Goal: Transaction & Acquisition: Book appointment/travel/reservation

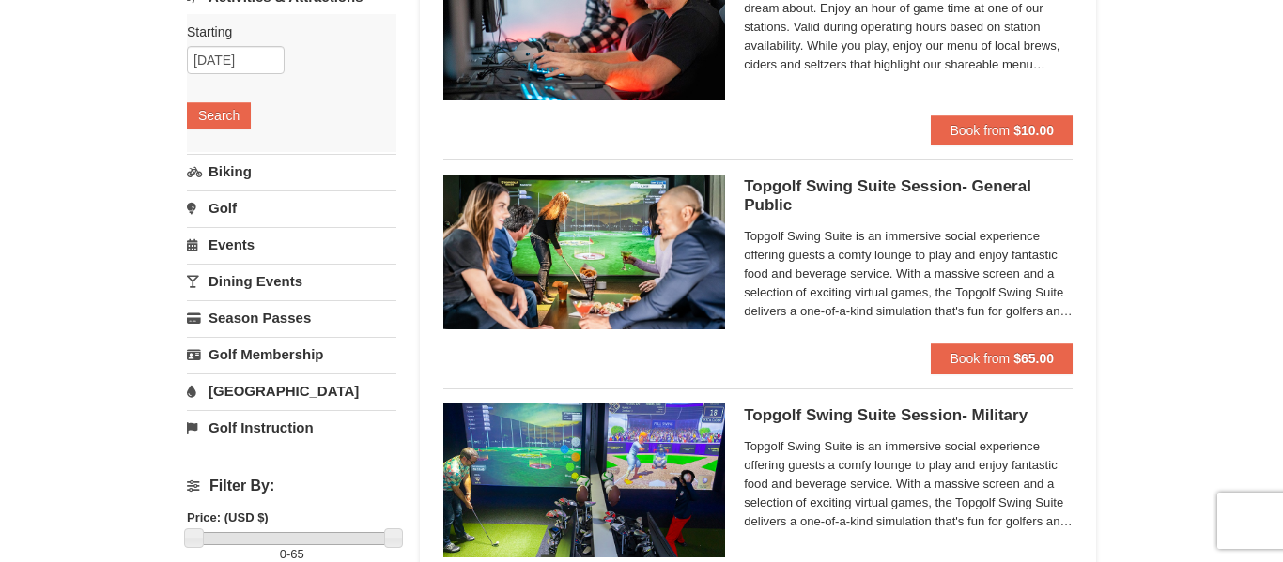
scroll to position [253, 0]
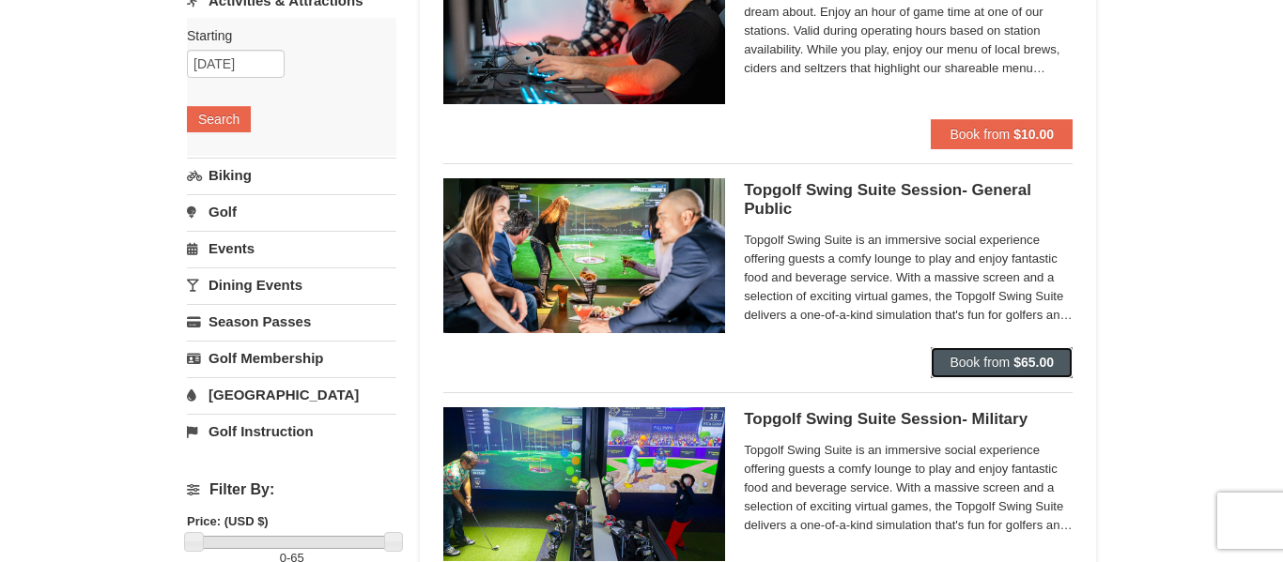
click at [1018, 363] on strong "$65.00" at bounding box center [1033, 362] width 40 height 15
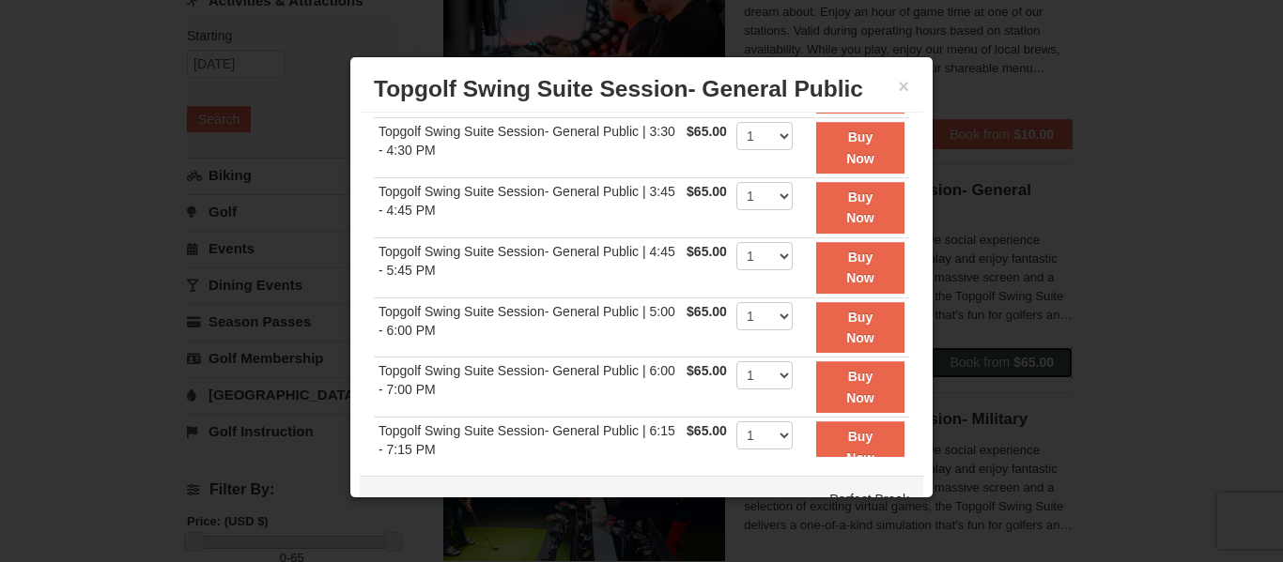
scroll to position [304, 0]
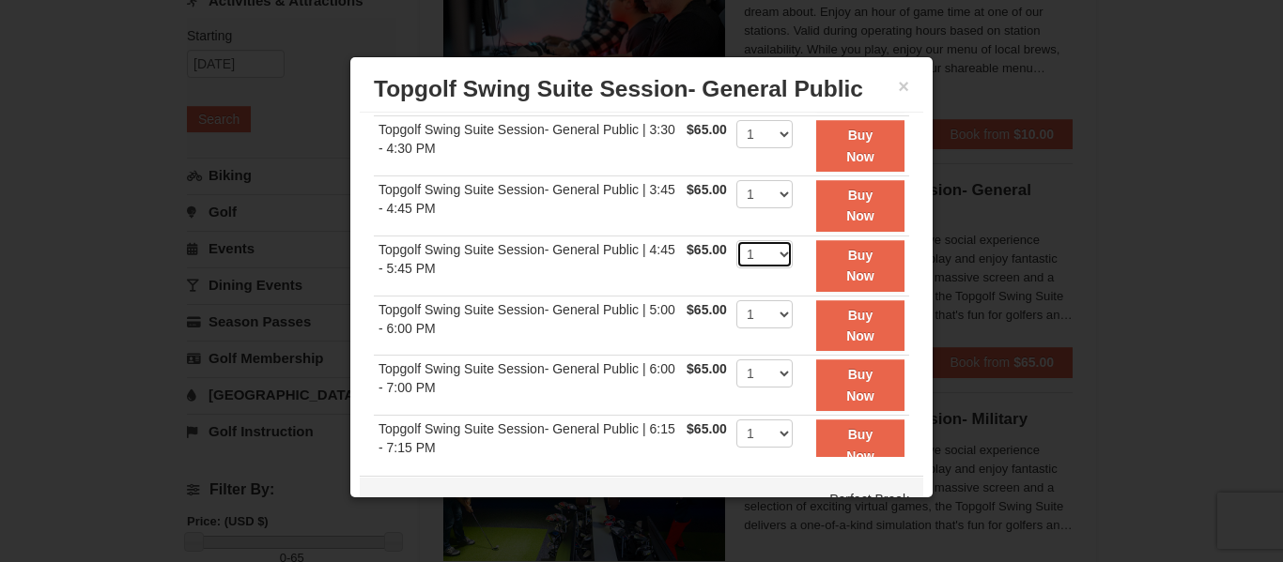
click at [782, 259] on select "1" at bounding box center [764, 254] width 56 height 28
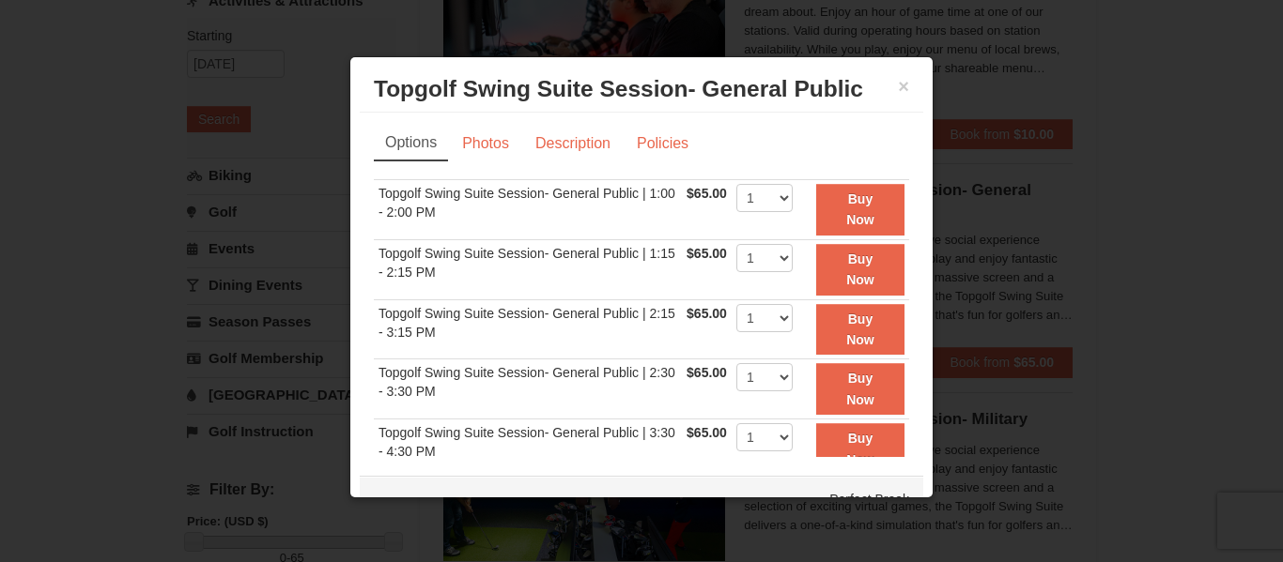
scroll to position [0, 0]
click at [906, 82] on button "×" at bounding box center [903, 86] width 11 height 19
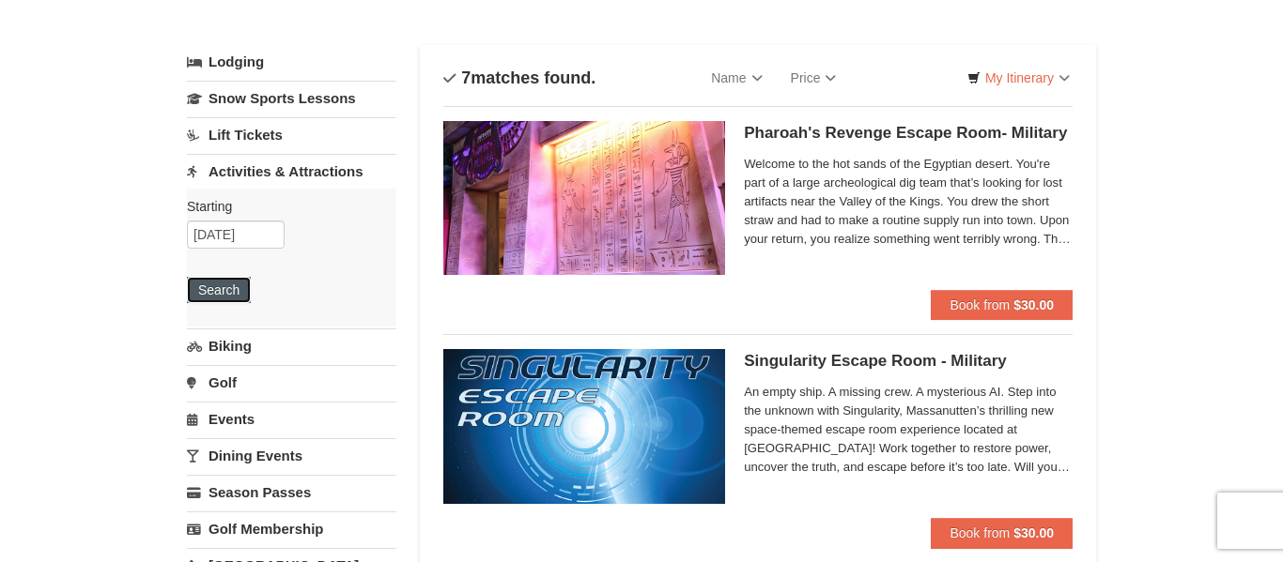
click at [221, 293] on button "Search" at bounding box center [219, 290] width 64 height 26
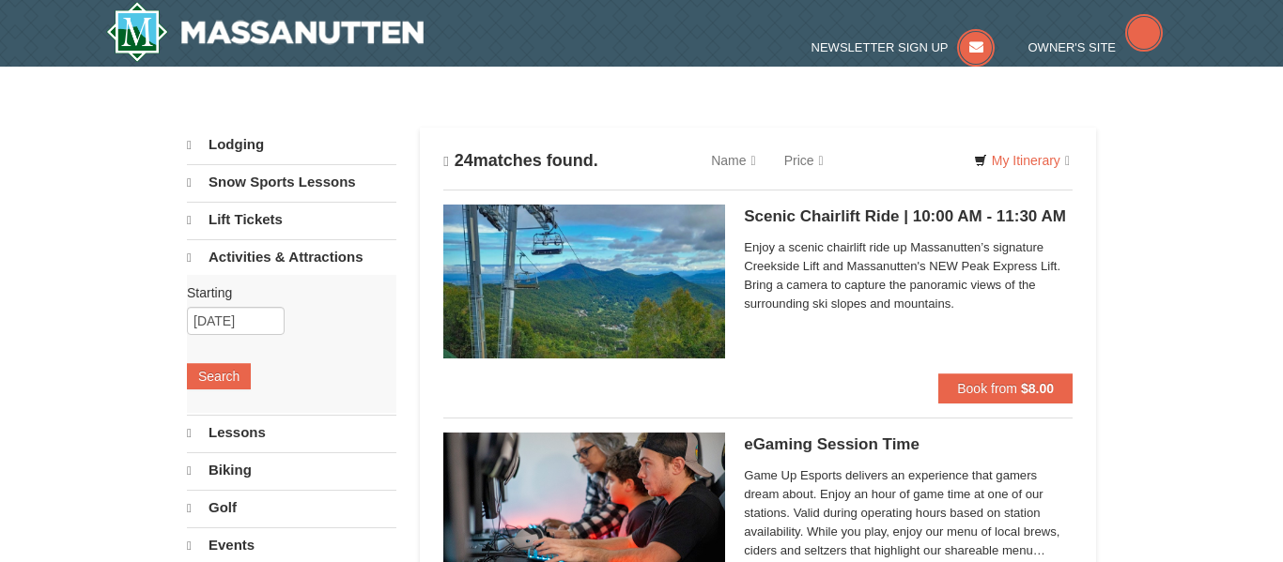
select select "10"
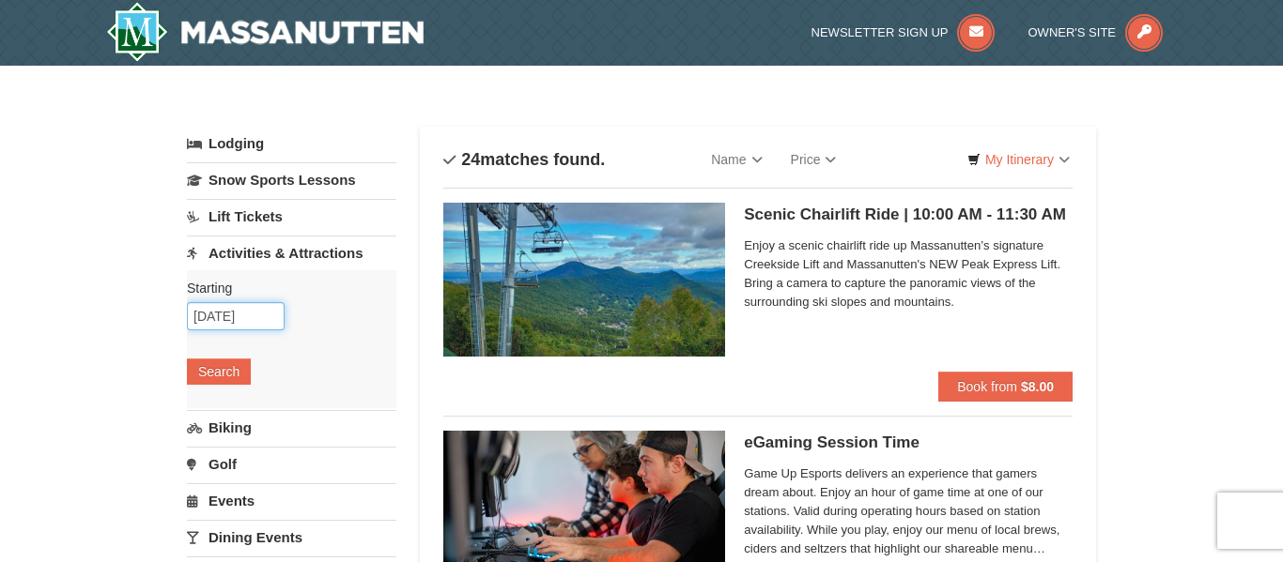
click at [249, 302] on input "[DATE]" at bounding box center [236, 316] width 98 height 28
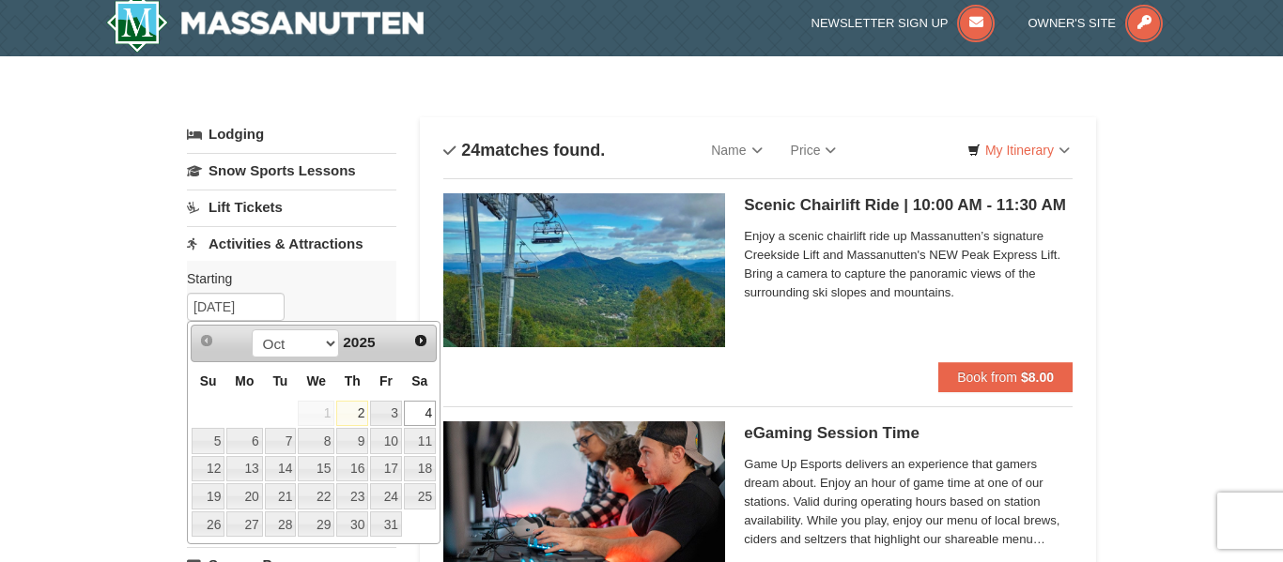
click at [421, 411] on link "4" at bounding box center [420, 414] width 32 height 26
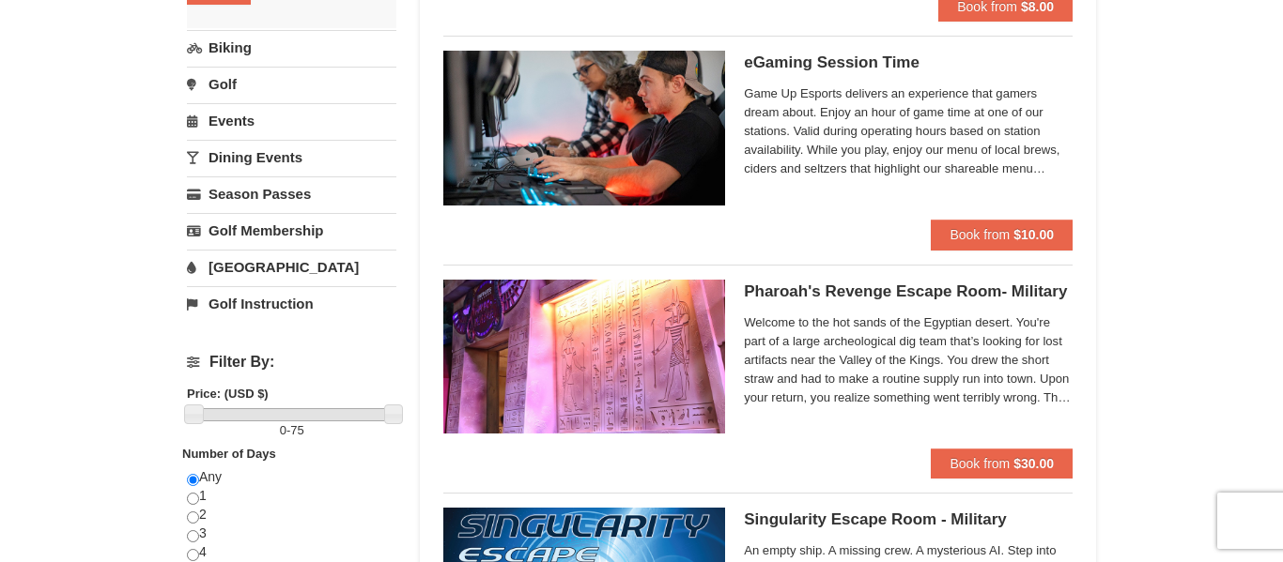
scroll to position [400, 0]
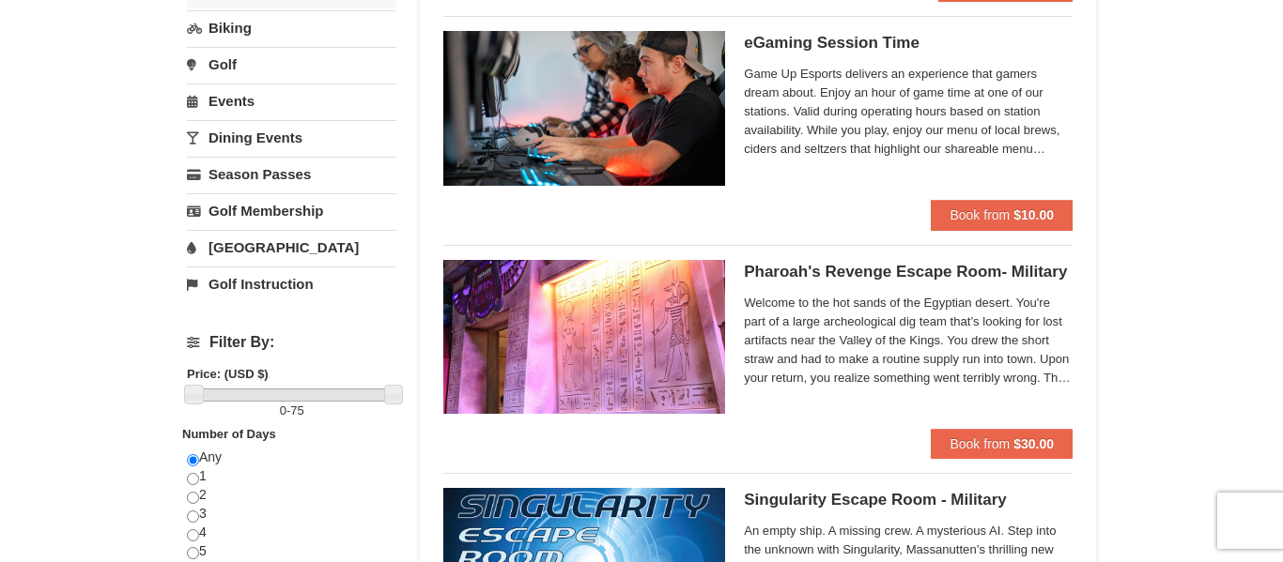
click at [856, 335] on span "Welcome to the hot sands of the Egyptian desert. You're part of a large archeol…" at bounding box center [908, 341] width 329 height 94
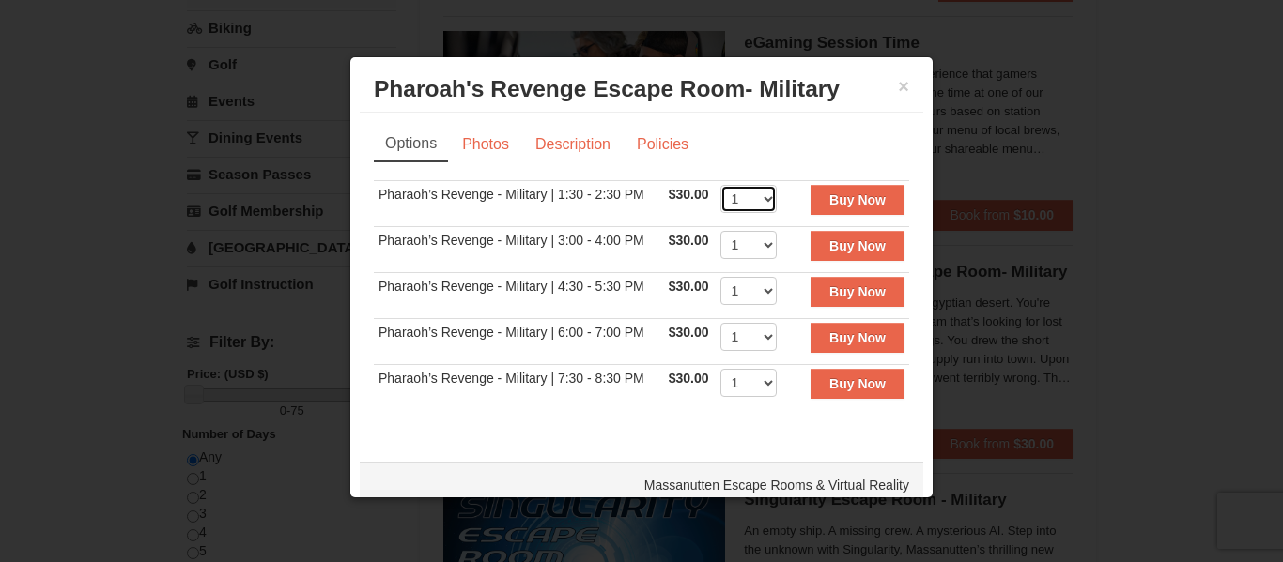
click at [765, 201] on select "1 2 3 4 5 6 7 8" at bounding box center [748, 199] width 56 height 28
click at [844, 134] on ul "Options Photos Description Policies" at bounding box center [641, 144] width 535 height 35
click at [489, 148] on link "Photos" at bounding box center [485, 145] width 71 height 36
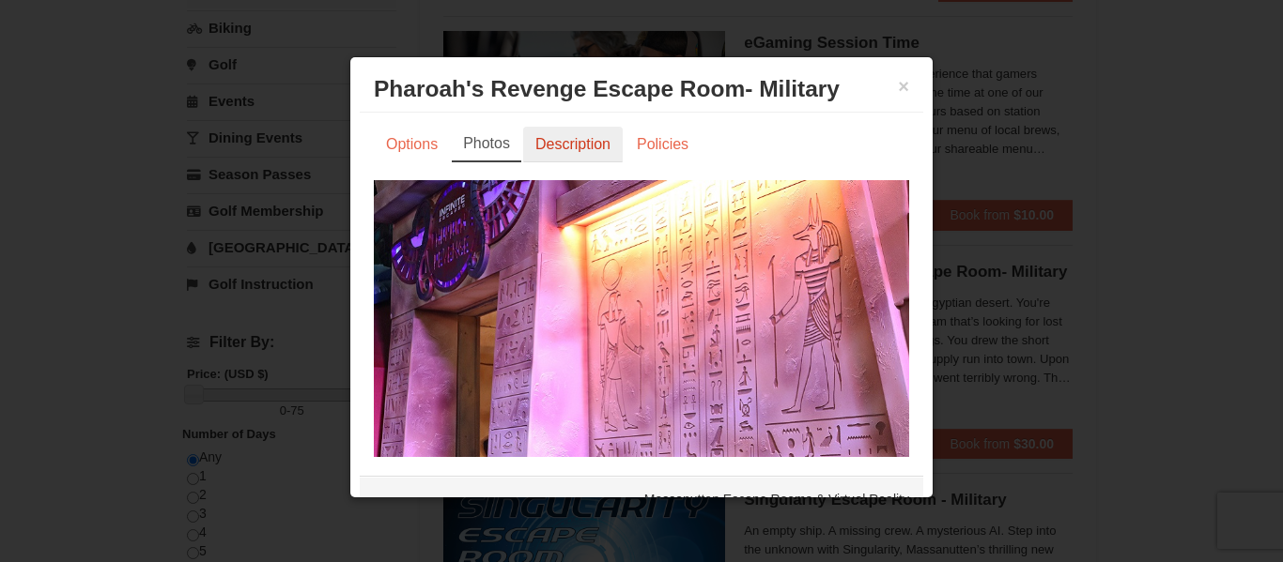
click at [562, 144] on link "Description" at bounding box center [573, 145] width 100 height 36
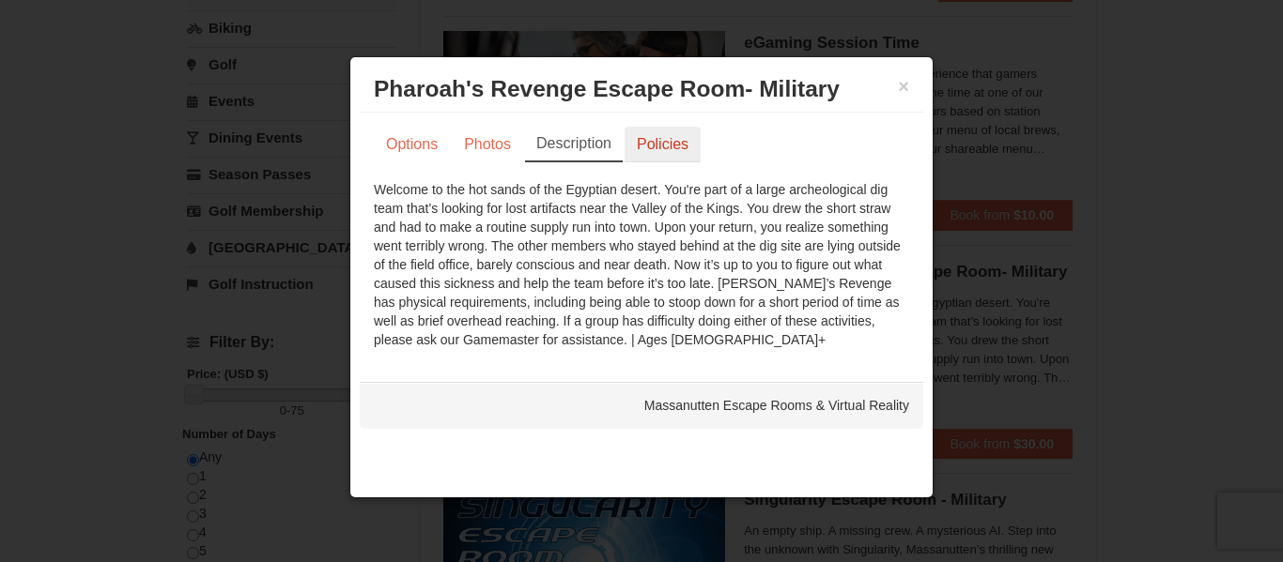
click at [662, 143] on link "Policies" at bounding box center [662, 145] width 76 height 36
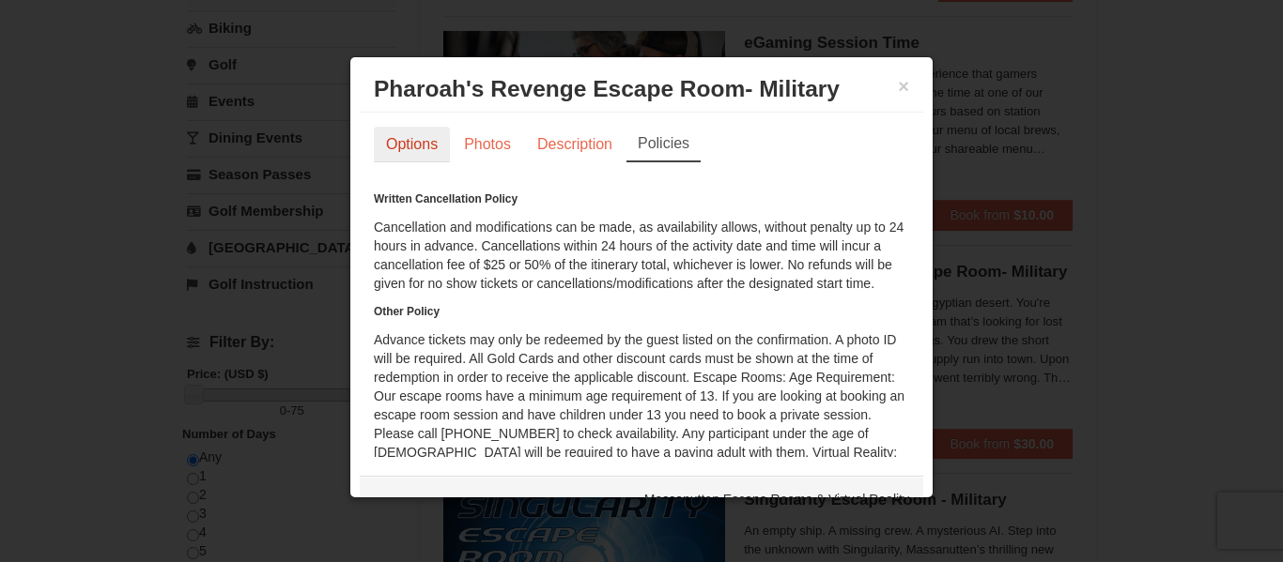
click at [419, 146] on link "Options" at bounding box center [412, 145] width 76 height 36
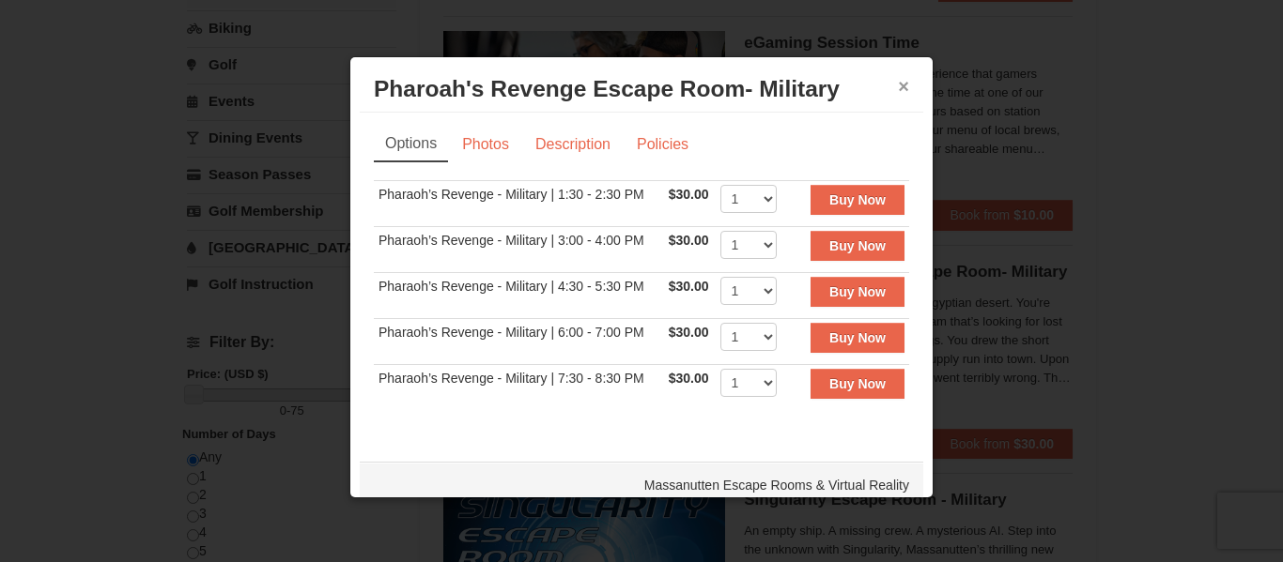
click at [901, 84] on button "×" at bounding box center [903, 86] width 11 height 19
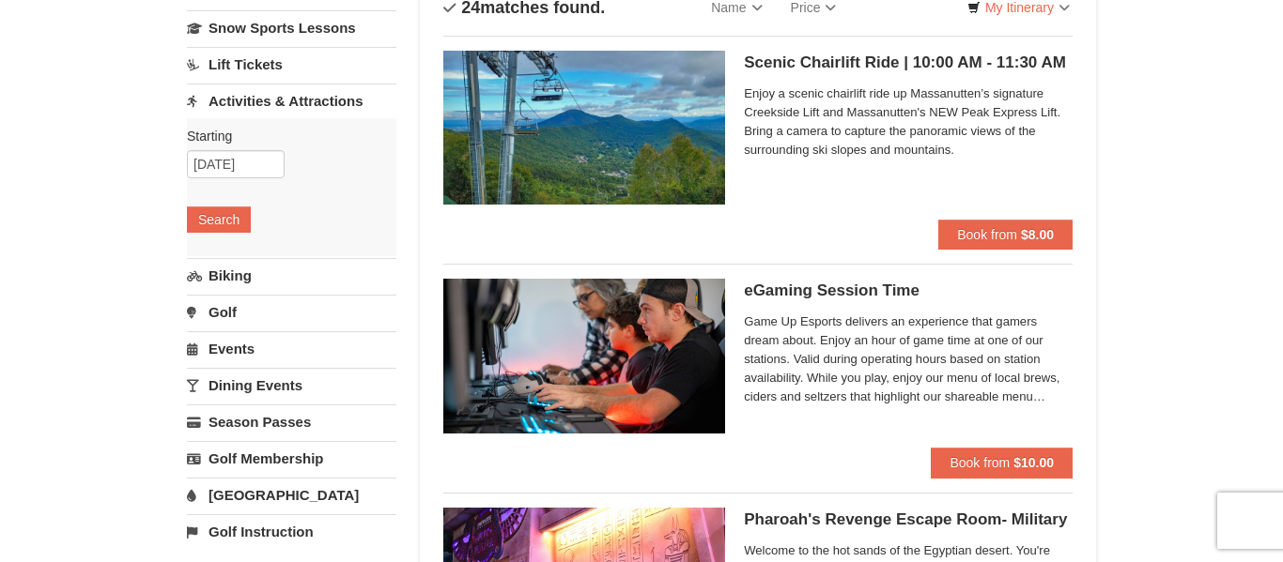
scroll to position [137, 0]
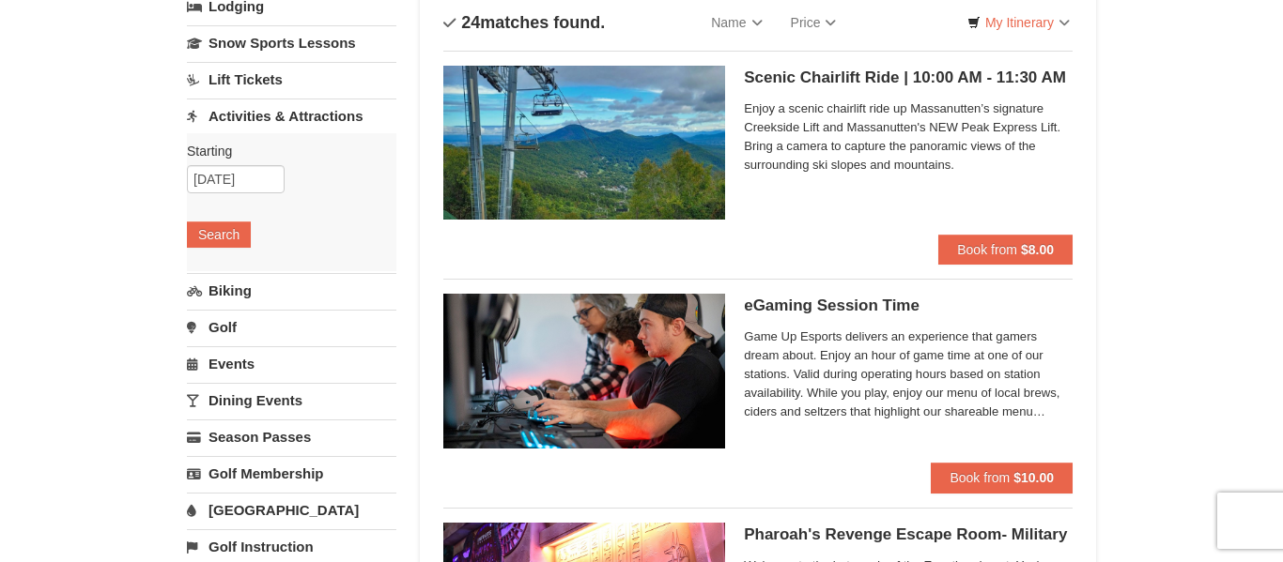
click at [312, 120] on link "Activities & Attractions" at bounding box center [291, 116] width 209 height 35
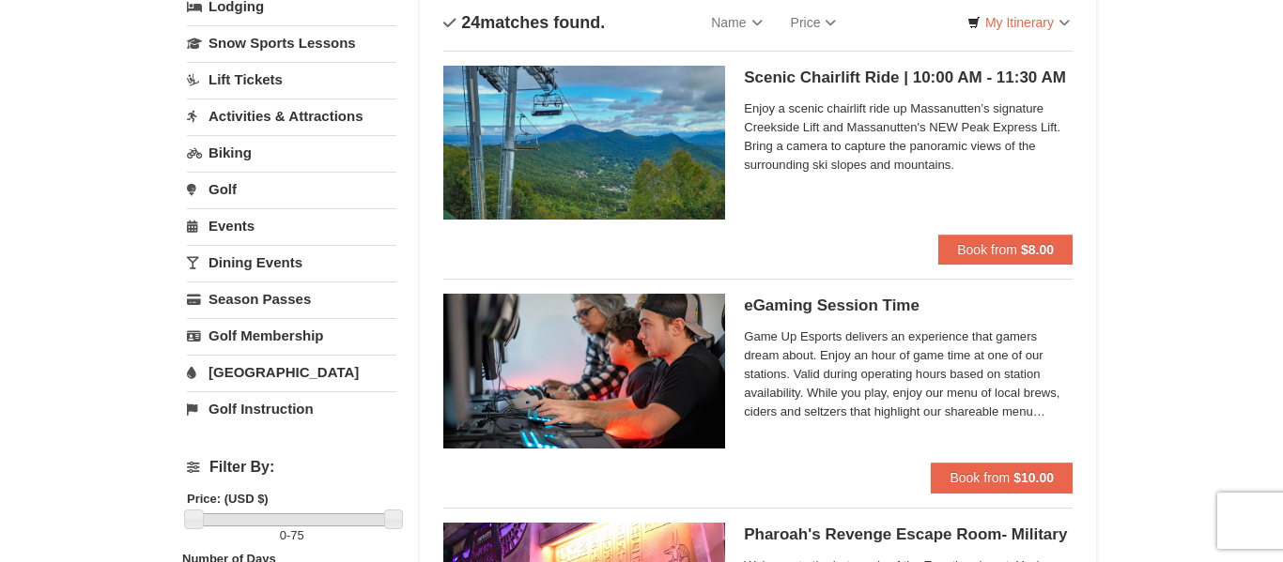
click at [270, 114] on link "Activities & Attractions" at bounding box center [291, 116] width 209 height 35
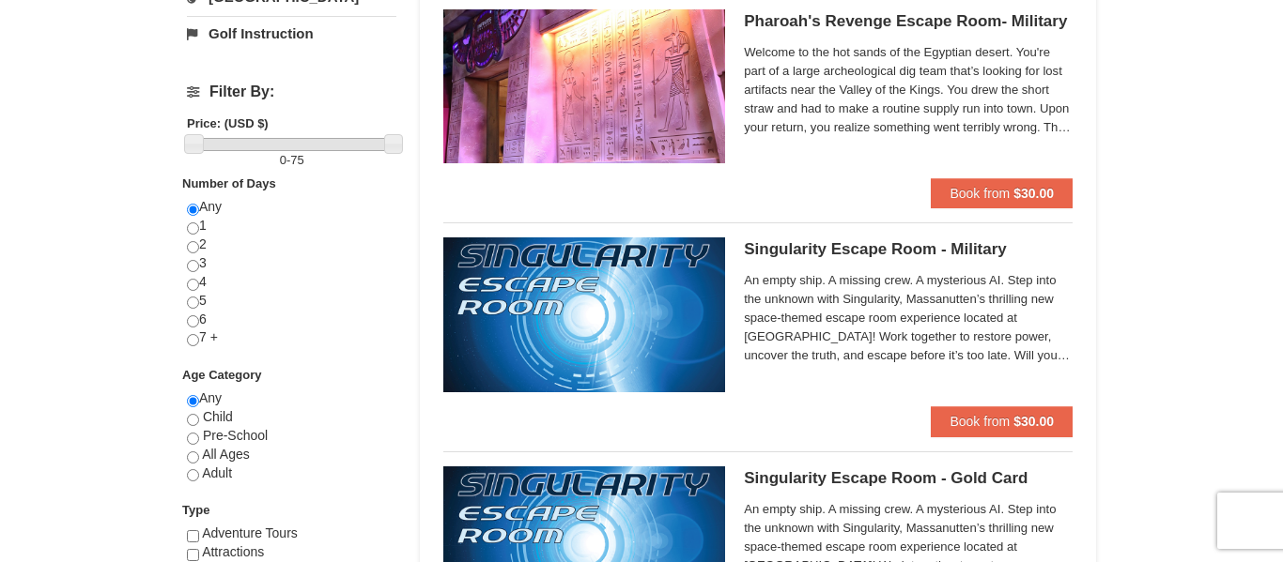
scroll to position [656, 0]
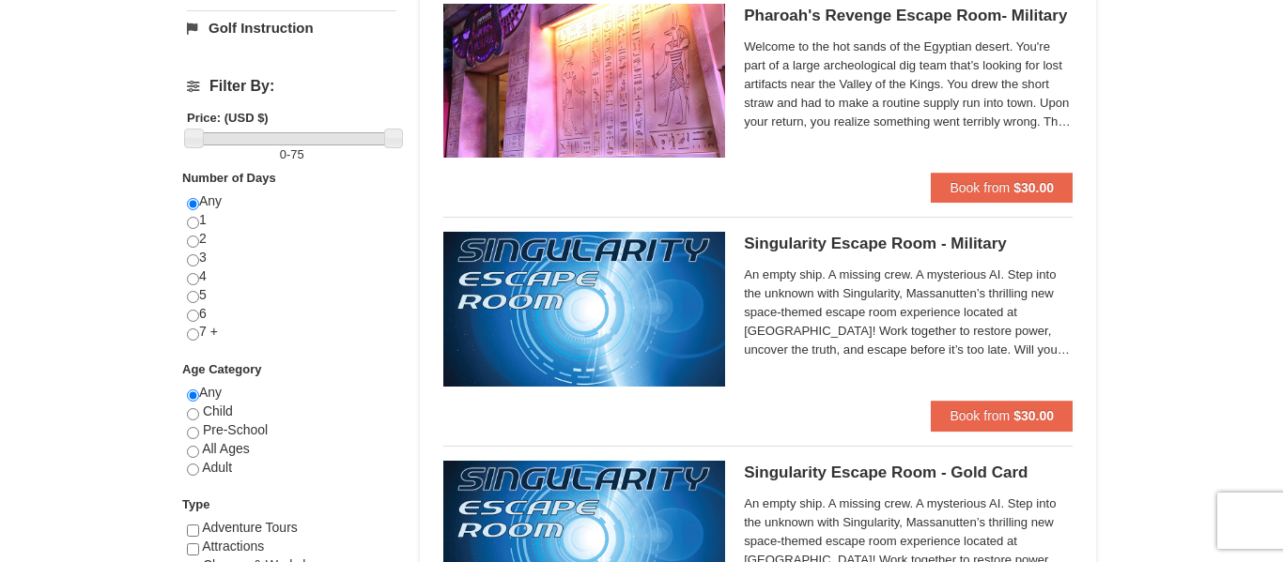
click at [969, 319] on span "An empty ship. A missing crew. A mysterious AI. Step into the unknown with Sing…" at bounding box center [908, 313] width 329 height 94
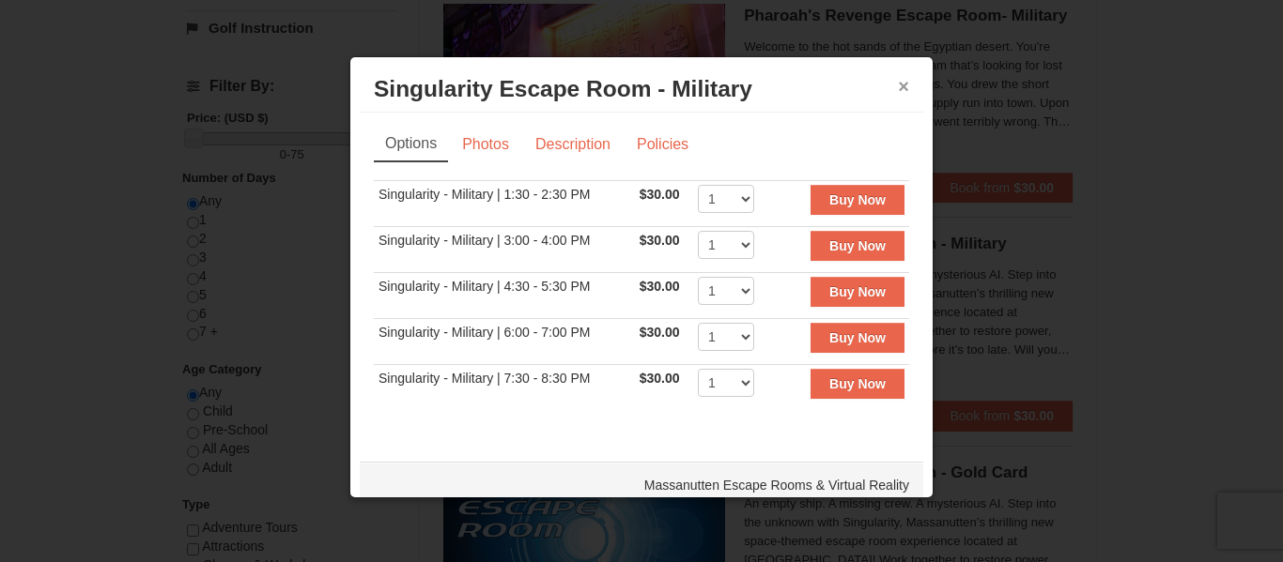
click at [901, 85] on button "×" at bounding box center [903, 86] width 11 height 19
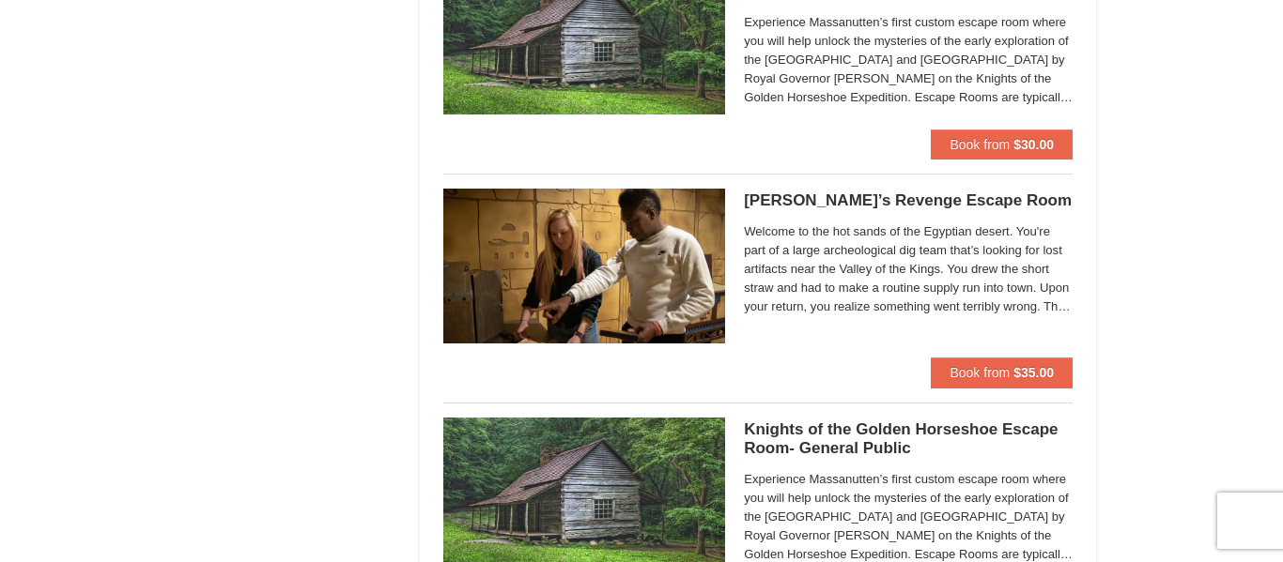
scroll to position [1844, 0]
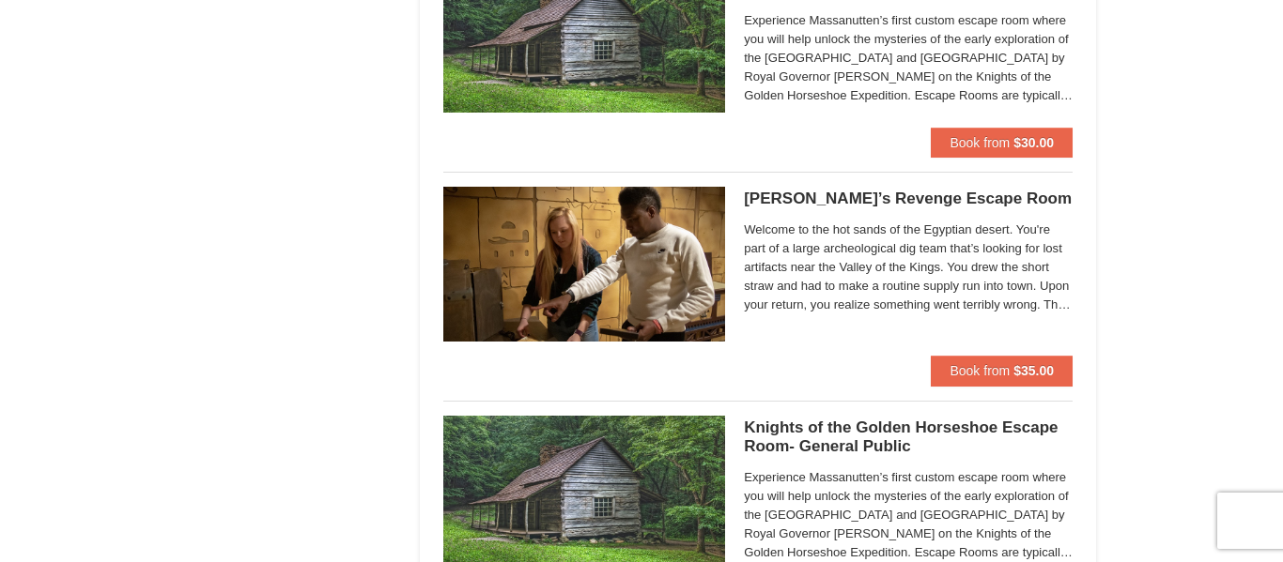
click at [871, 276] on span "Welcome to the hot sands of the Egyptian desert. You're part of a large archeol…" at bounding box center [908, 268] width 329 height 94
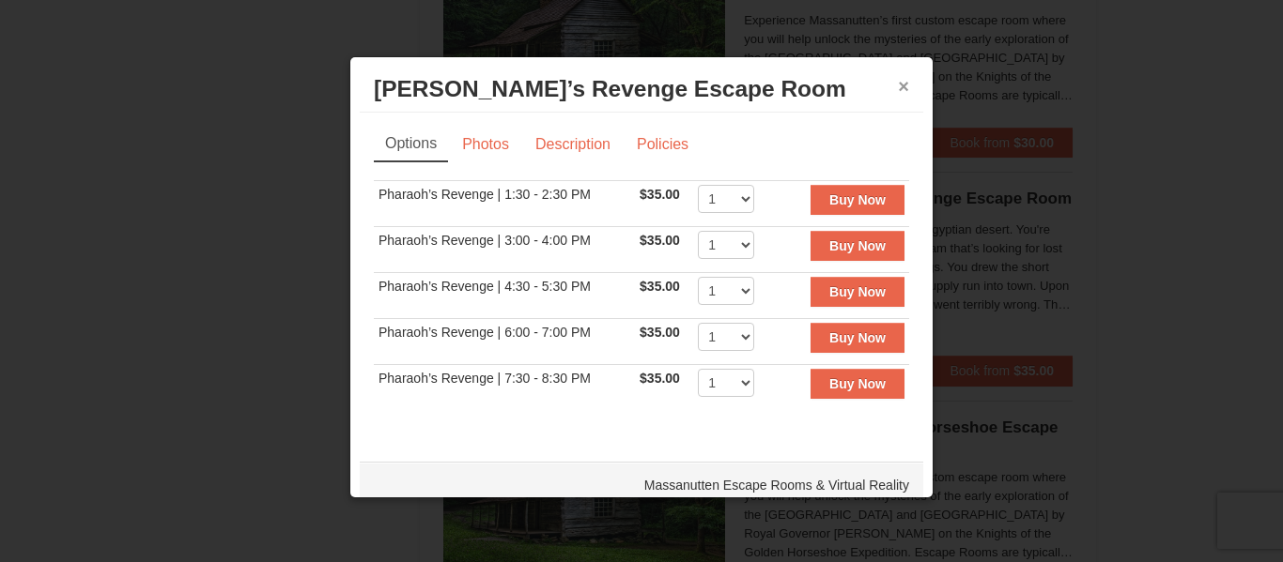
click at [903, 86] on button "×" at bounding box center [903, 86] width 11 height 19
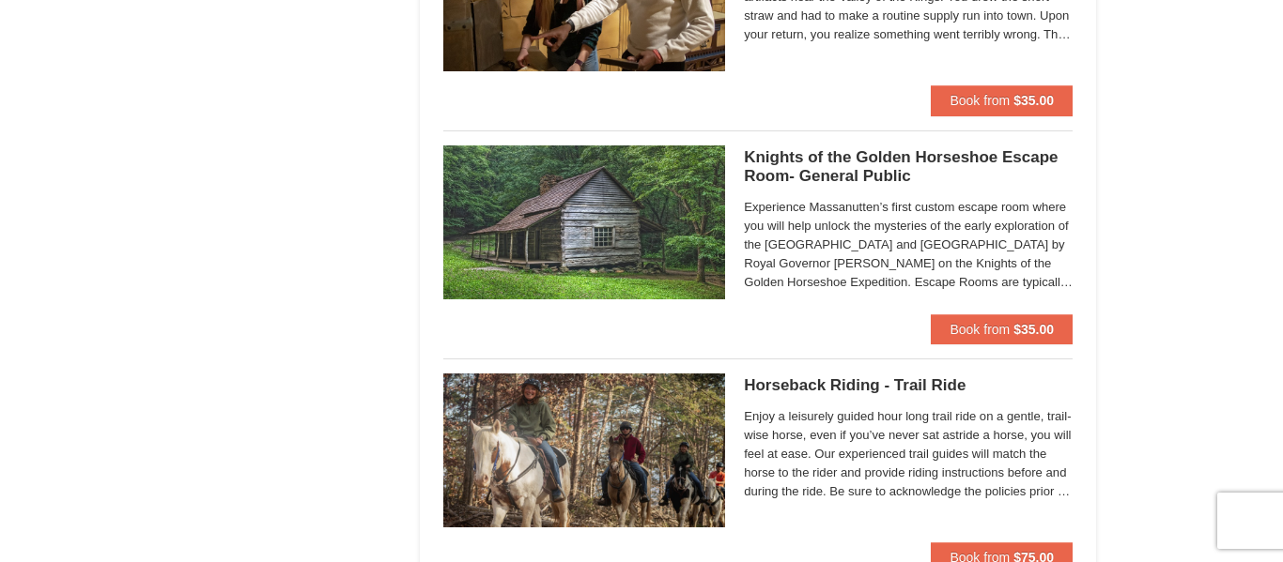
scroll to position [2116, 0]
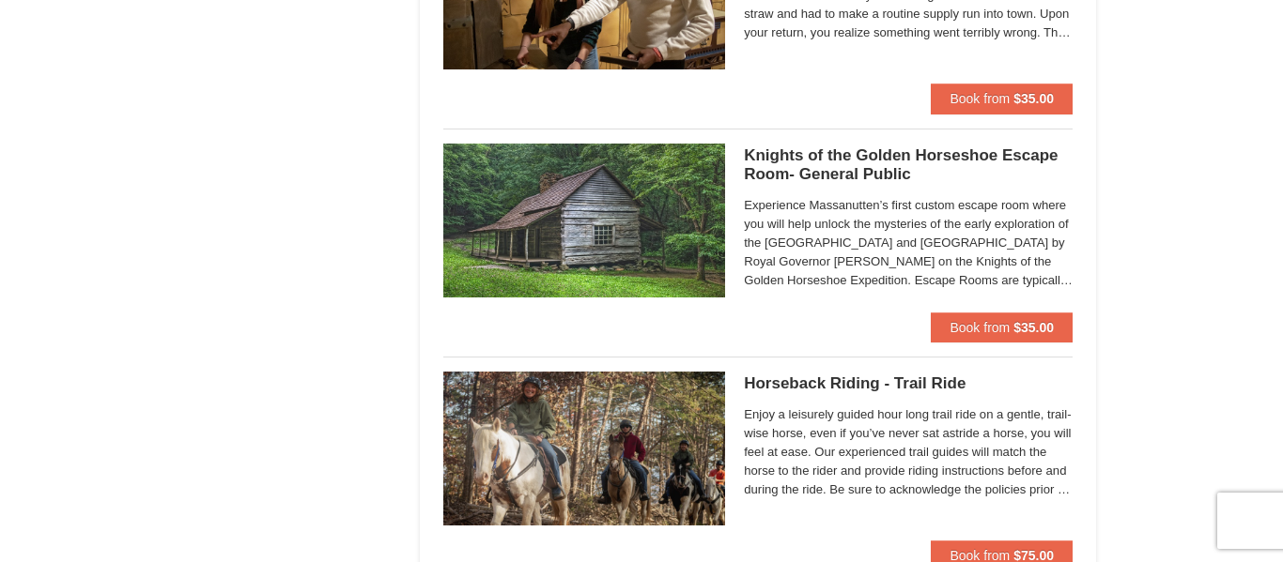
click at [900, 230] on span "Experience Massanutten’s first custom escape room where you will help unlock th…" at bounding box center [908, 243] width 329 height 94
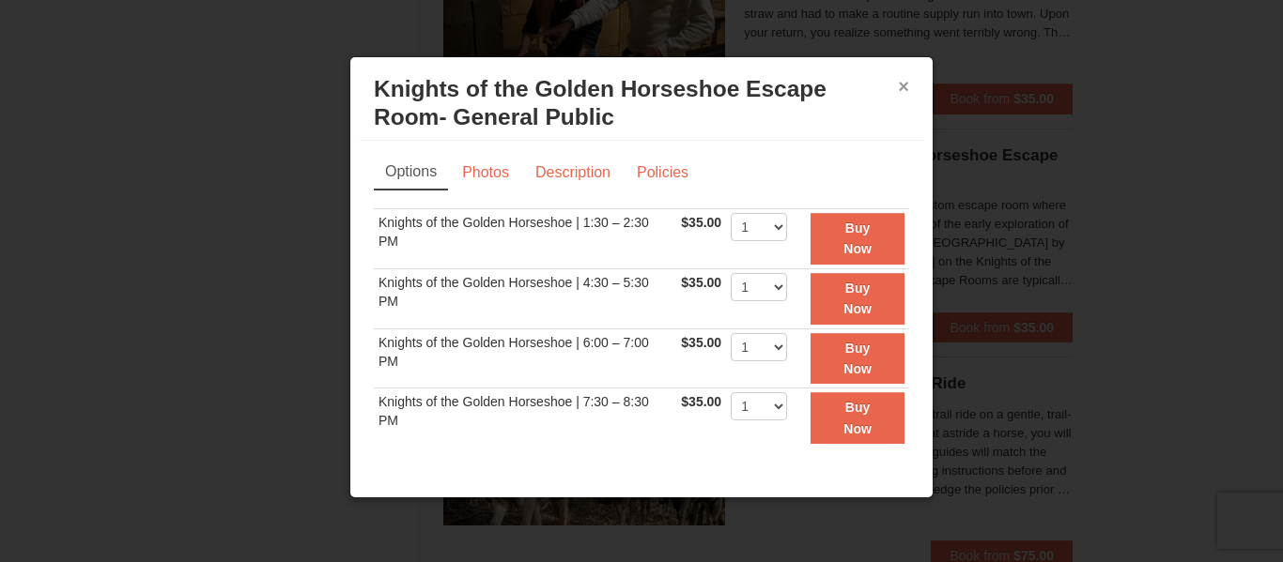
click at [903, 84] on button "×" at bounding box center [903, 86] width 11 height 19
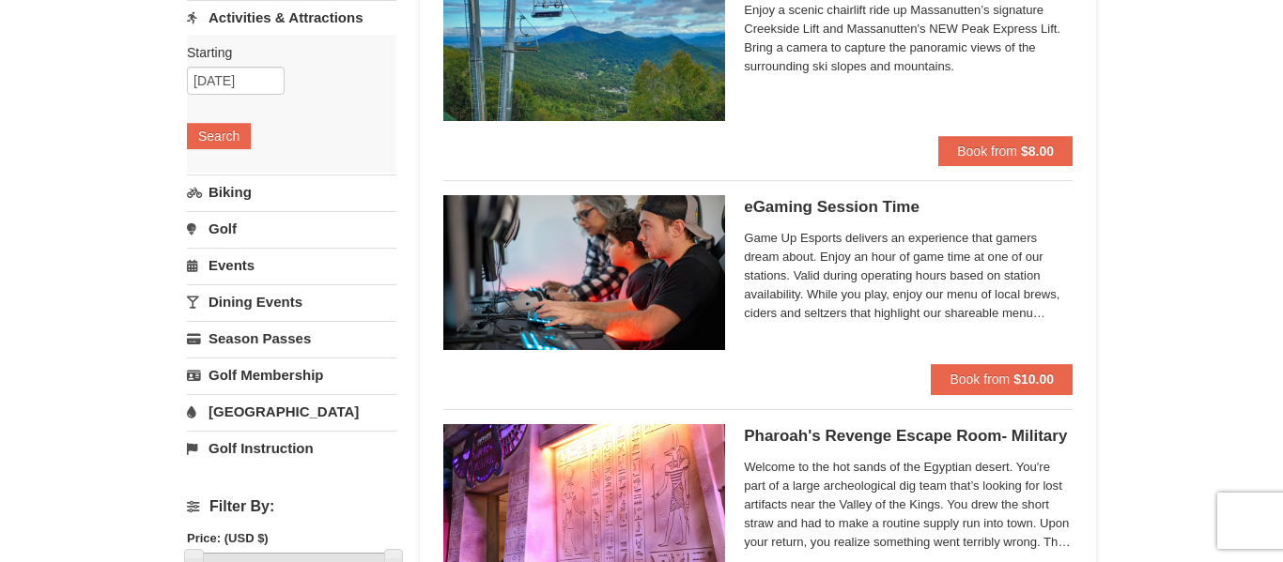
scroll to position [225, 0]
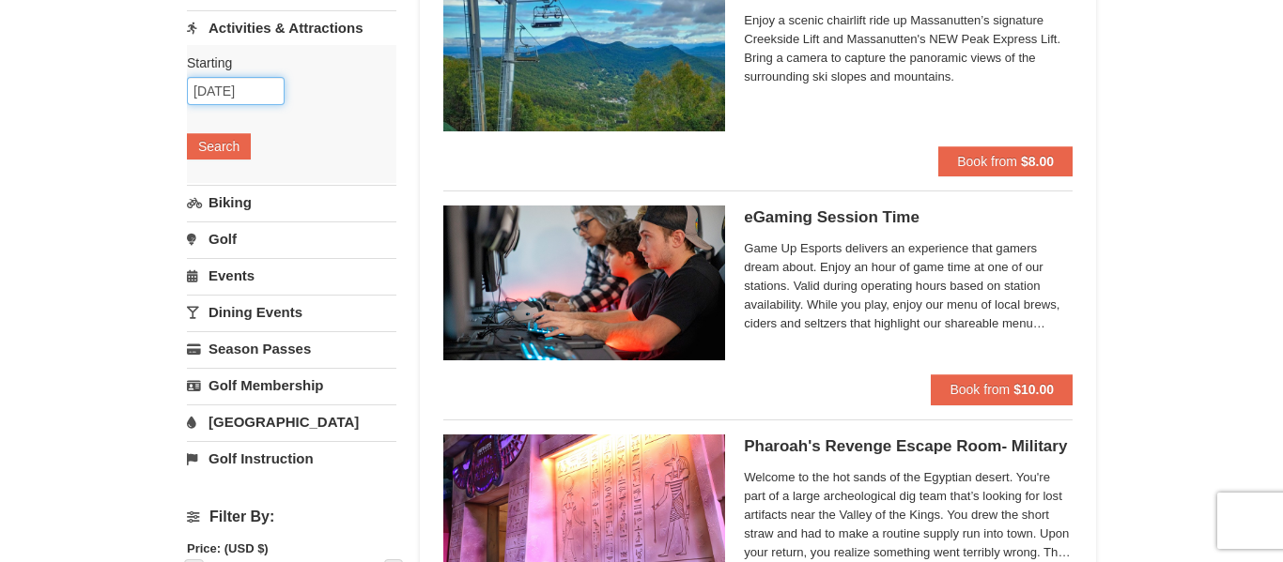
click at [251, 91] on input "[DATE]" at bounding box center [236, 91] width 98 height 28
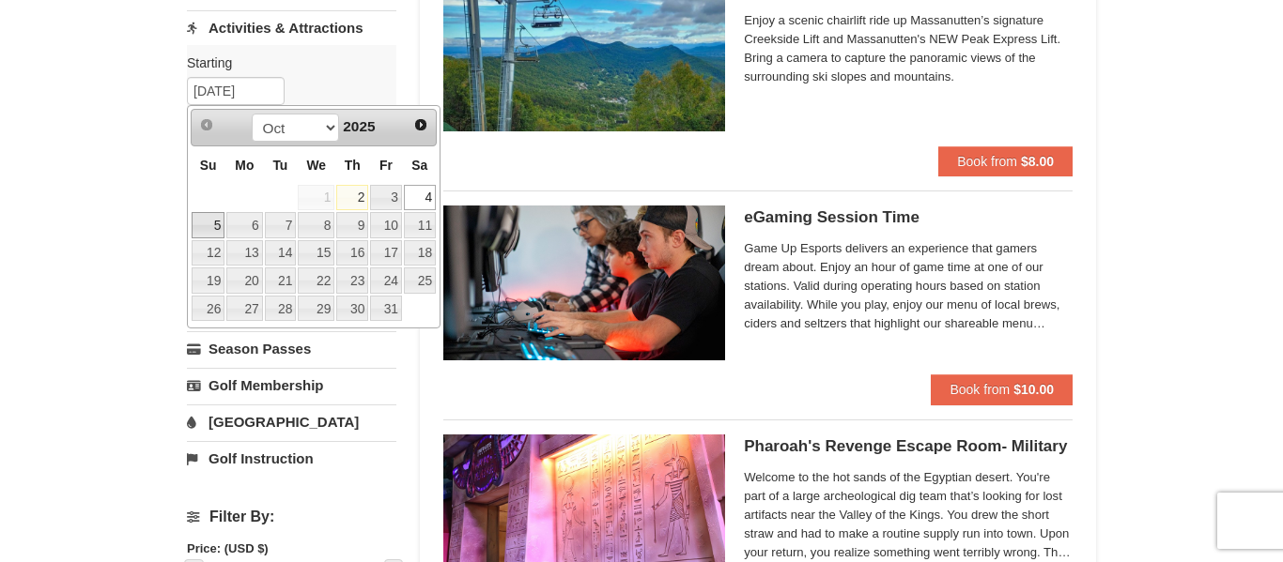
click at [210, 226] on link "5" at bounding box center [208, 225] width 33 height 26
type input "[DATE]"
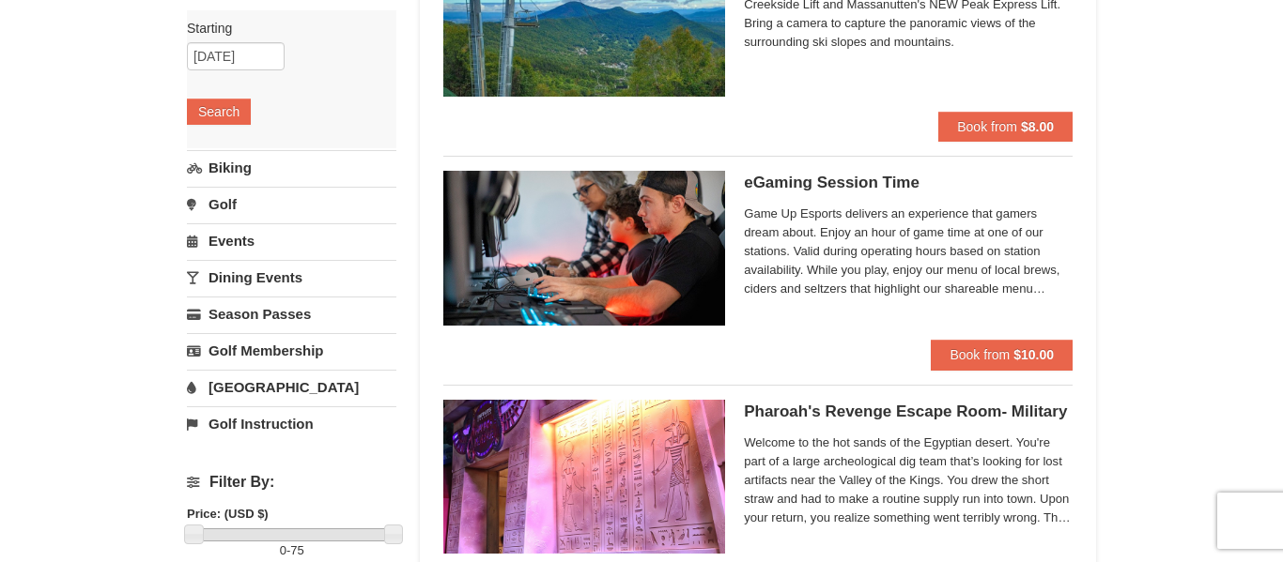
scroll to position [427, 0]
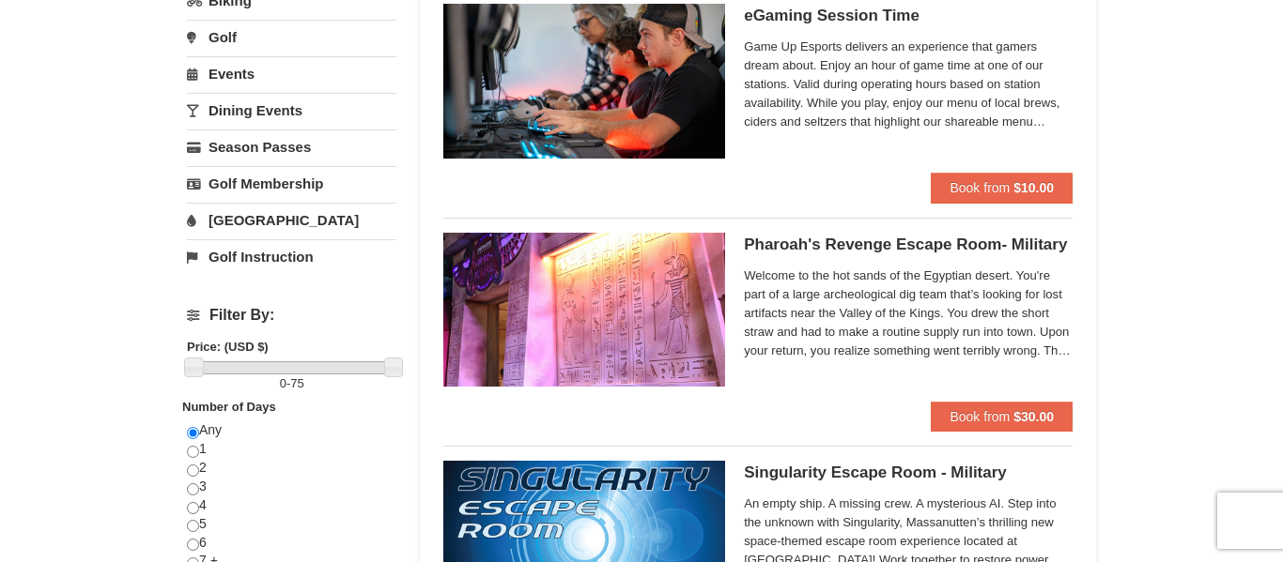
click at [839, 296] on span "Welcome to the hot sands of the Egyptian desert. You're part of a large archeol…" at bounding box center [908, 314] width 329 height 94
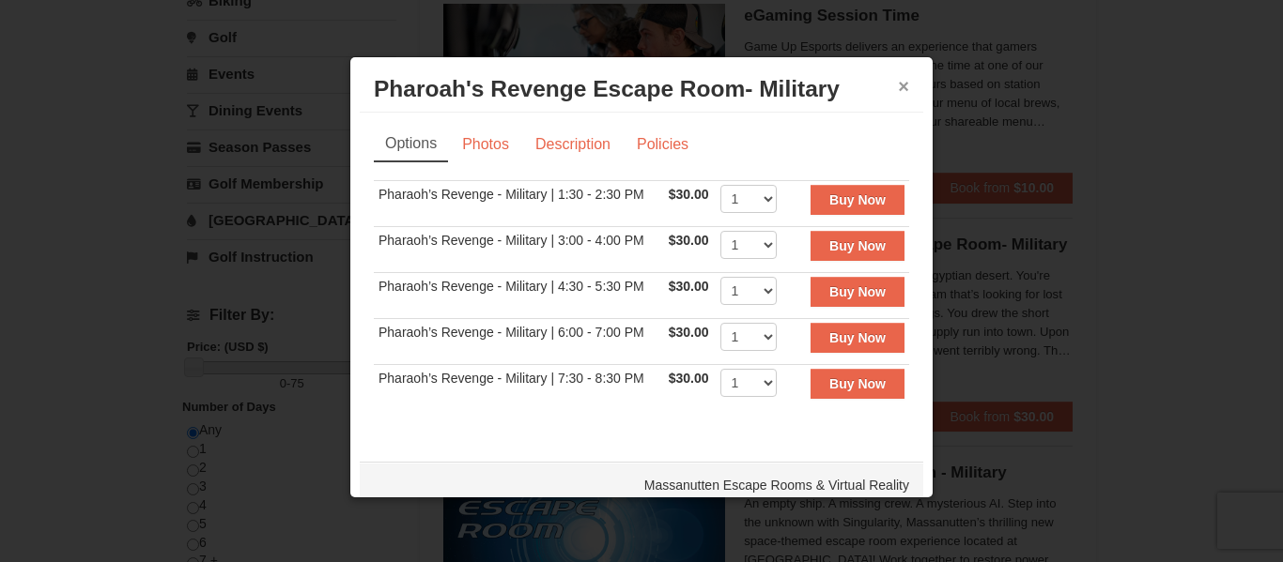
click at [903, 84] on button "×" at bounding box center [903, 86] width 11 height 19
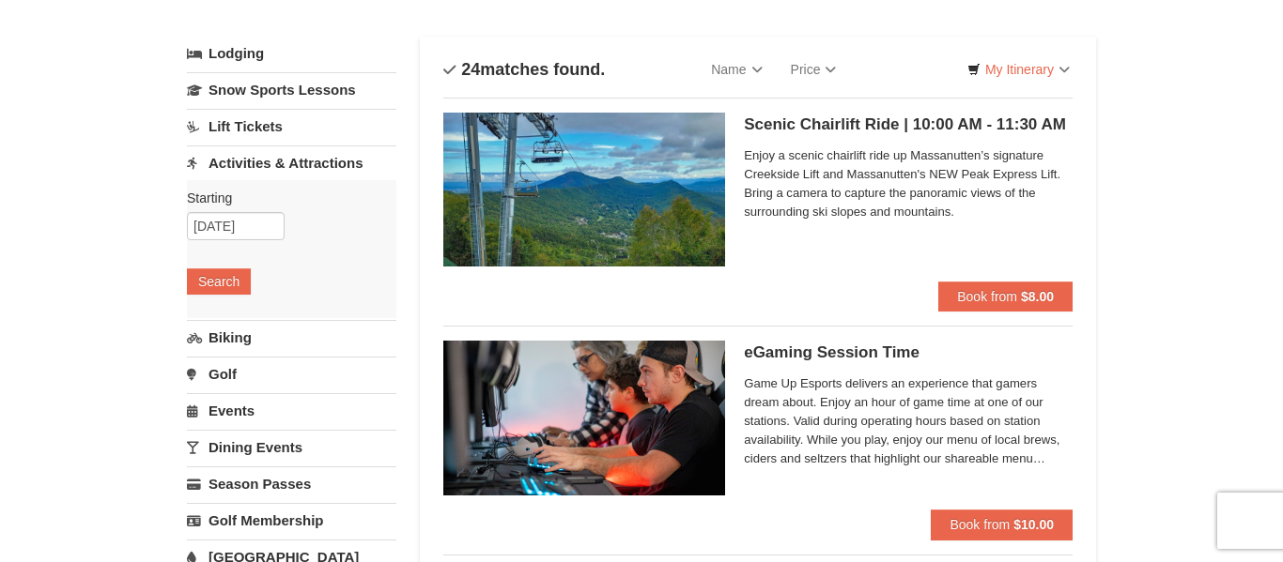
scroll to position [99, 0]
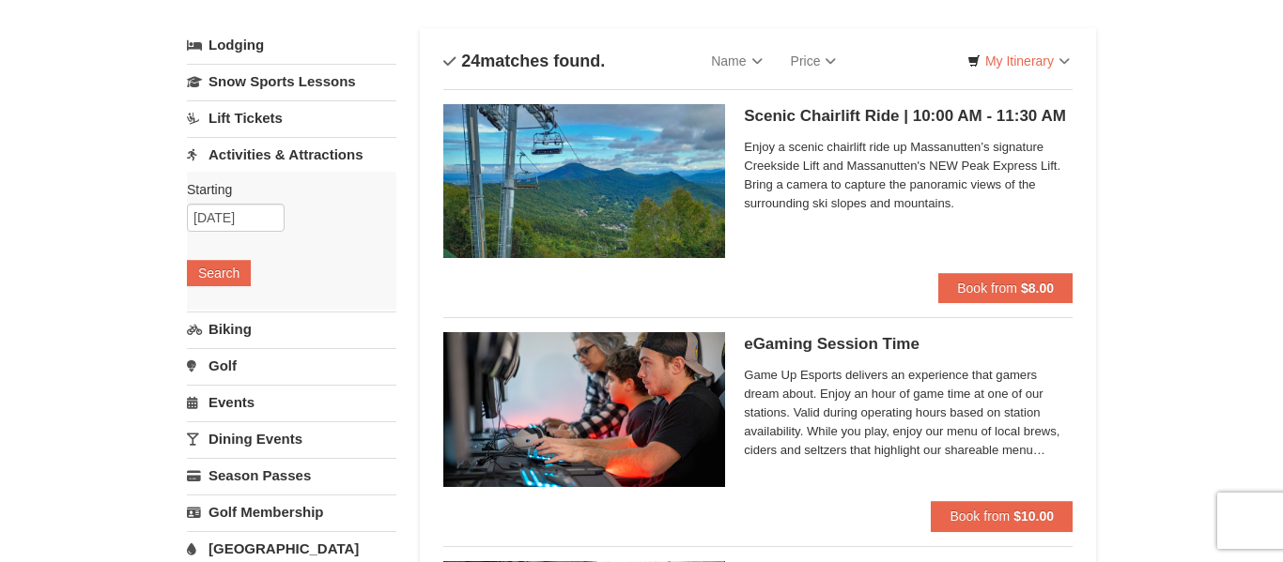
click at [853, 166] on span "Enjoy a scenic chairlift ride up Massanutten’s signature Creekside Lift and Mas…" at bounding box center [908, 175] width 329 height 75
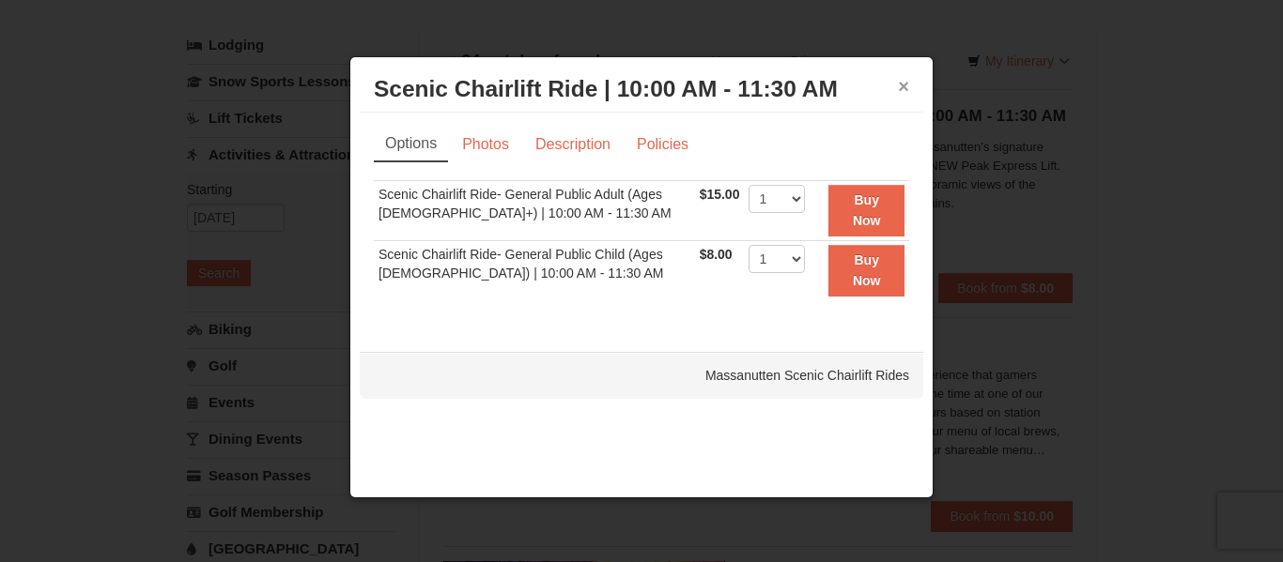
click at [907, 81] on button "×" at bounding box center [903, 86] width 11 height 19
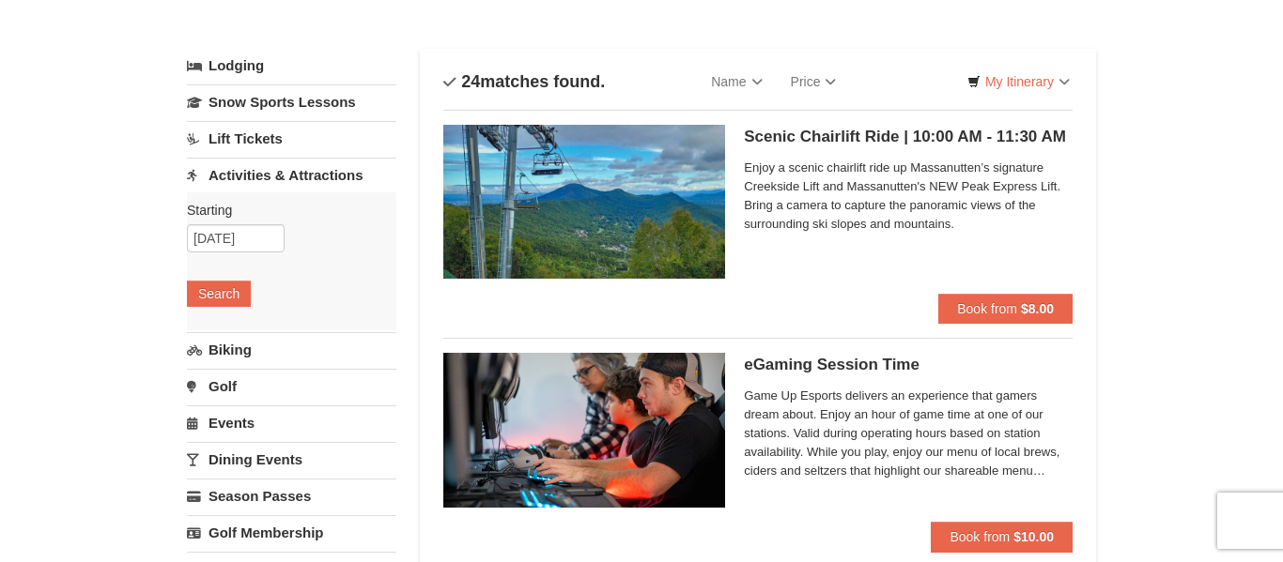
scroll to position [0, 0]
